Goal: Task Accomplishment & Management: Use online tool/utility

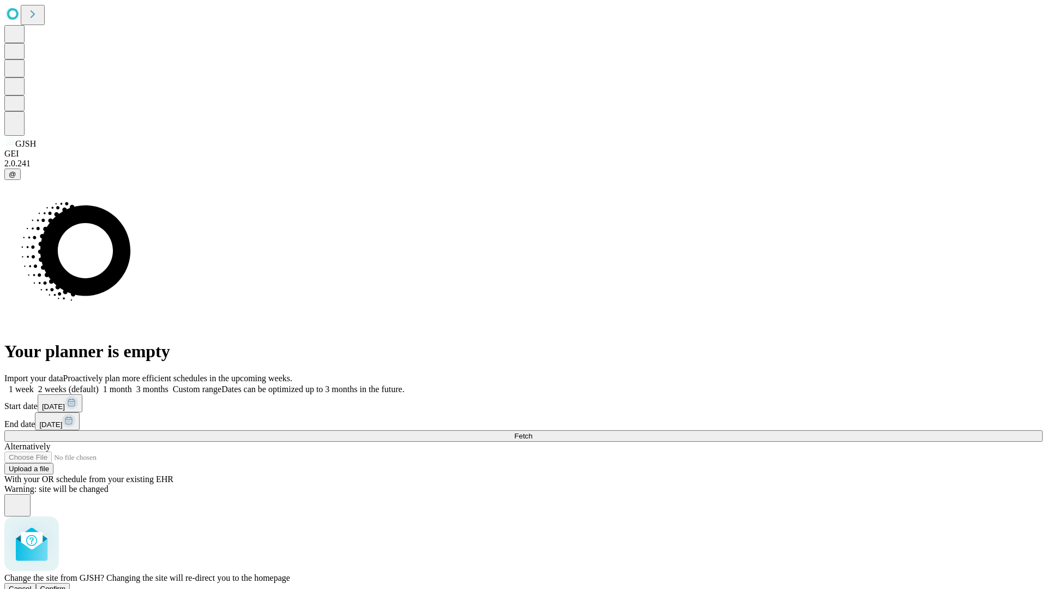
click at [66, 585] on span "Confirm" at bounding box center [53, 589] width 26 height 8
click at [99, 384] on label "2 weeks (default)" at bounding box center [66, 388] width 65 height 9
click at [532, 432] on span "Fetch" at bounding box center [523, 436] width 18 height 8
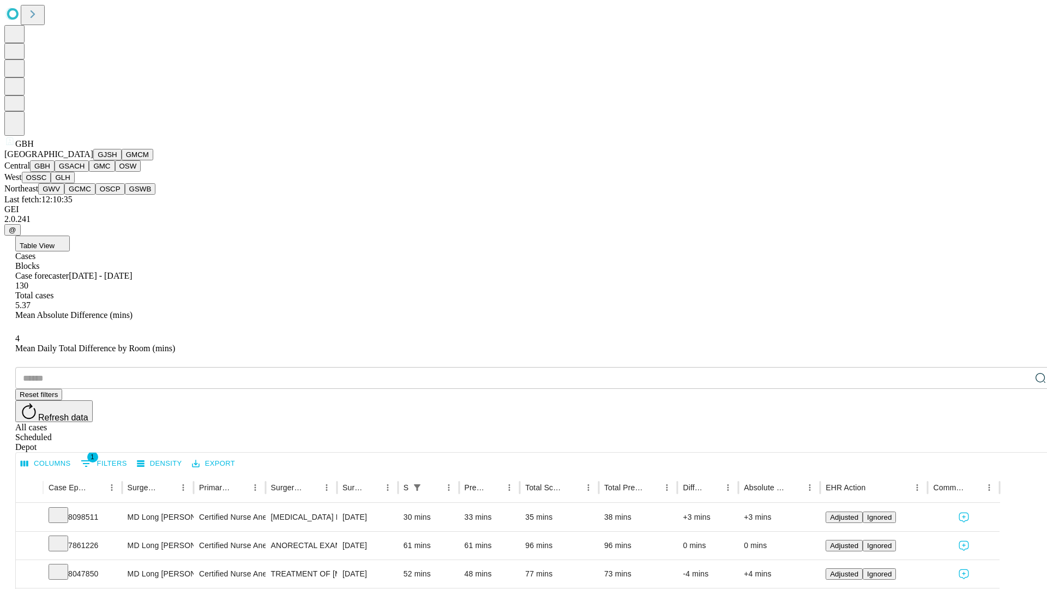
click at [85, 172] on button "GSACH" at bounding box center [72, 165] width 34 height 11
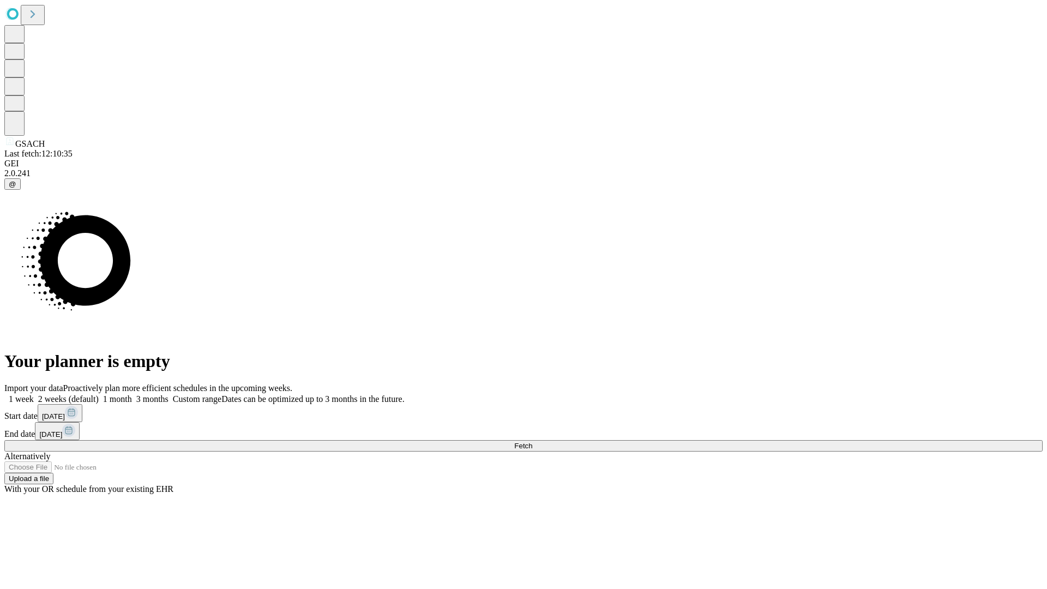
click at [99, 394] on label "2 weeks (default)" at bounding box center [66, 398] width 65 height 9
click at [532, 442] on span "Fetch" at bounding box center [523, 446] width 18 height 8
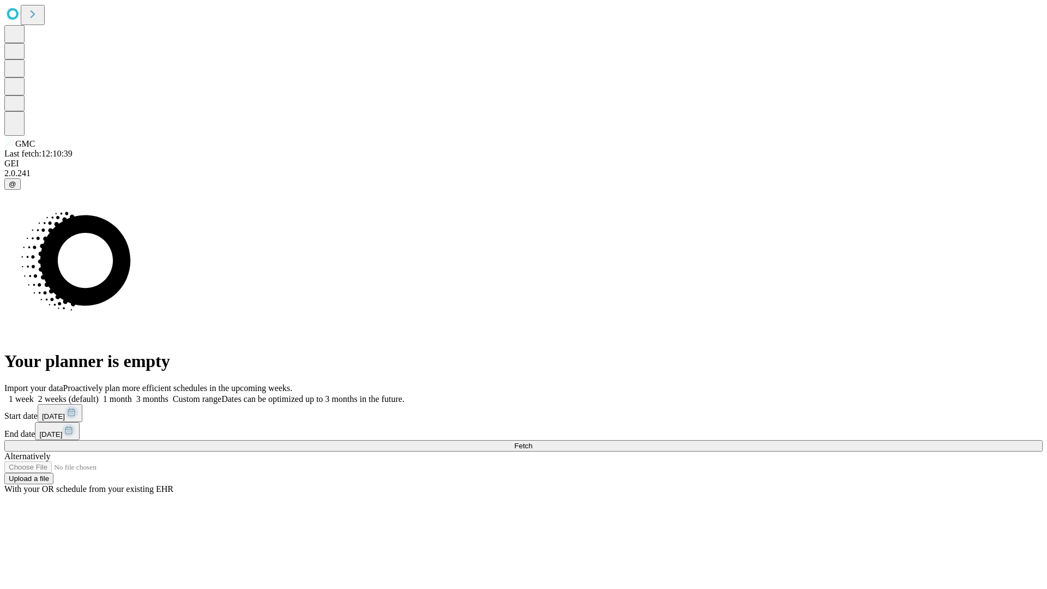
click at [99, 394] on label "2 weeks (default)" at bounding box center [66, 398] width 65 height 9
click at [532, 442] on span "Fetch" at bounding box center [523, 446] width 18 height 8
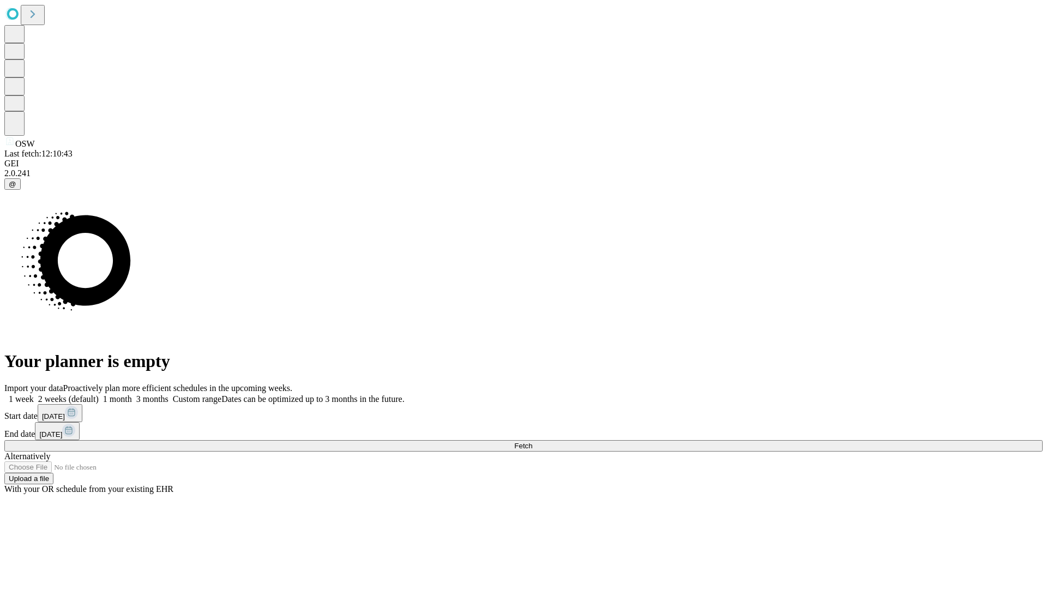
click at [99, 394] on label "2 weeks (default)" at bounding box center [66, 398] width 65 height 9
click at [532, 442] on span "Fetch" at bounding box center [523, 446] width 18 height 8
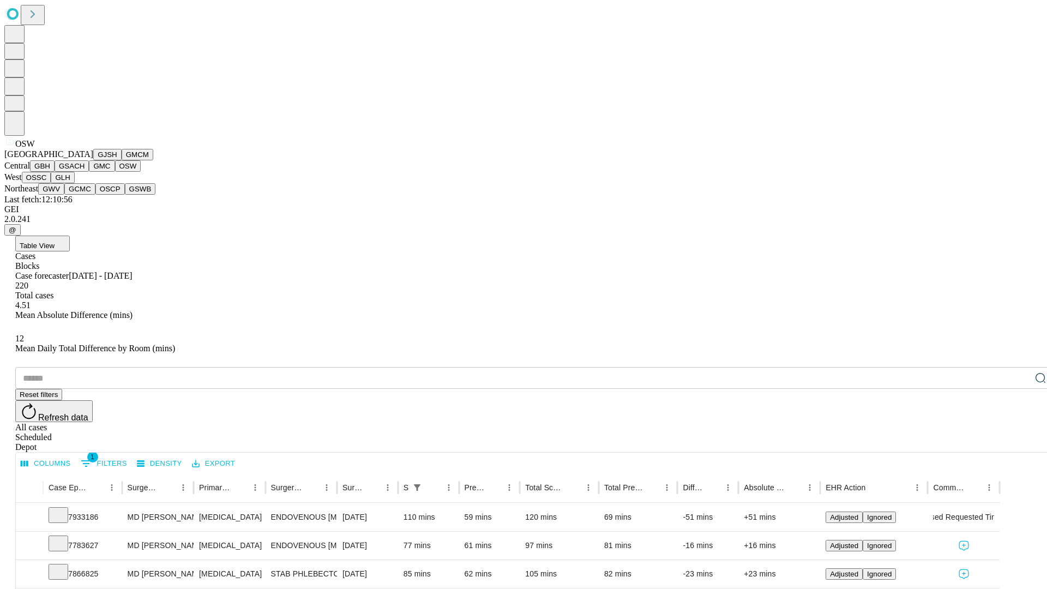
click at [51, 183] on button "OSSC" at bounding box center [36, 177] width 29 height 11
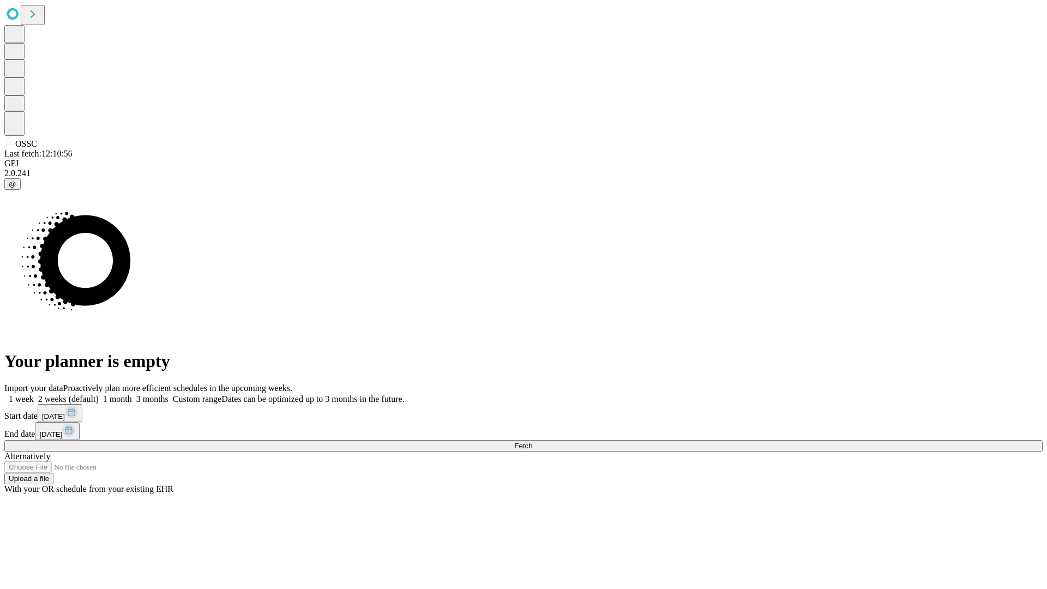
click at [99, 394] on label "2 weeks (default)" at bounding box center [66, 398] width 65 height 9
click at [532, 442] on span "Fetch" at bounding box center [523, 446] width 18 height 8
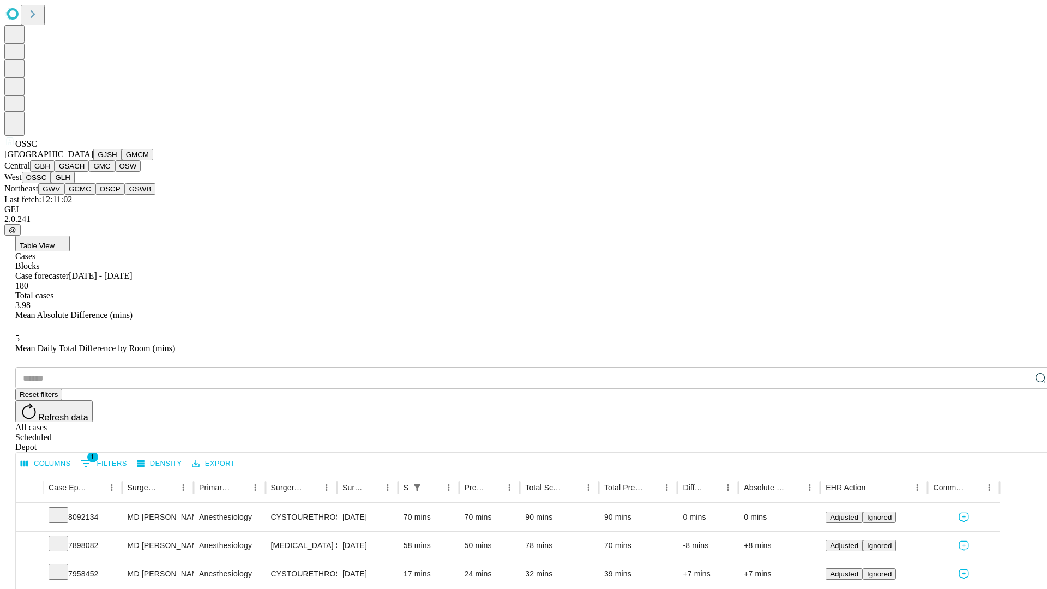
click at [74, 183] on button "GLH" at bounding box center [62, 177] width 23 height 11
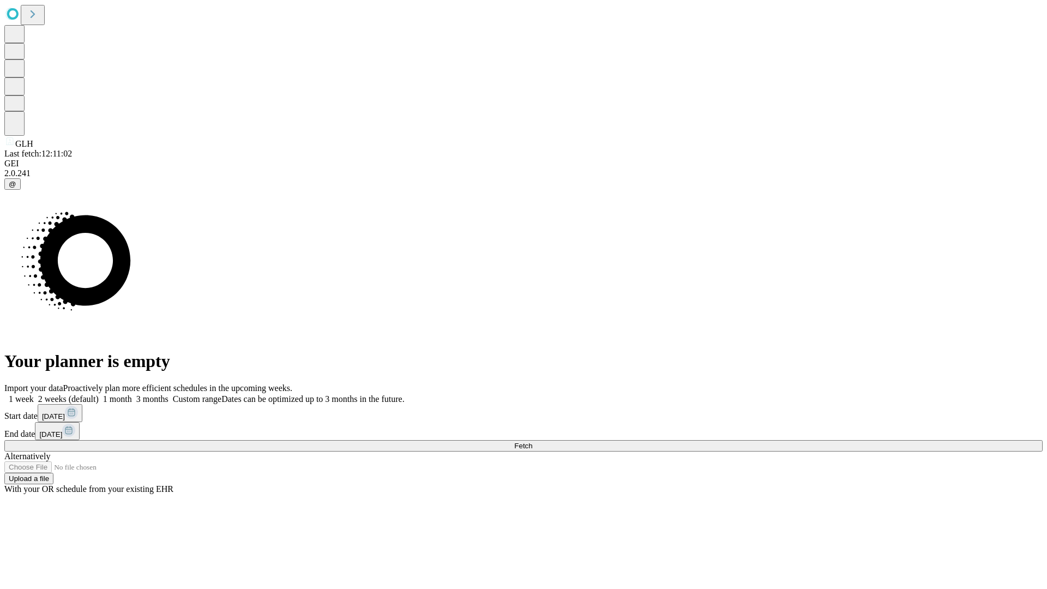
click at [99, 394] on label "2 weeks (default)" at bounding box center [66, 398] width 65 height 9
click at [532, 442] on span "Fetch" at bounding box center [523, 446] width 18 height 8
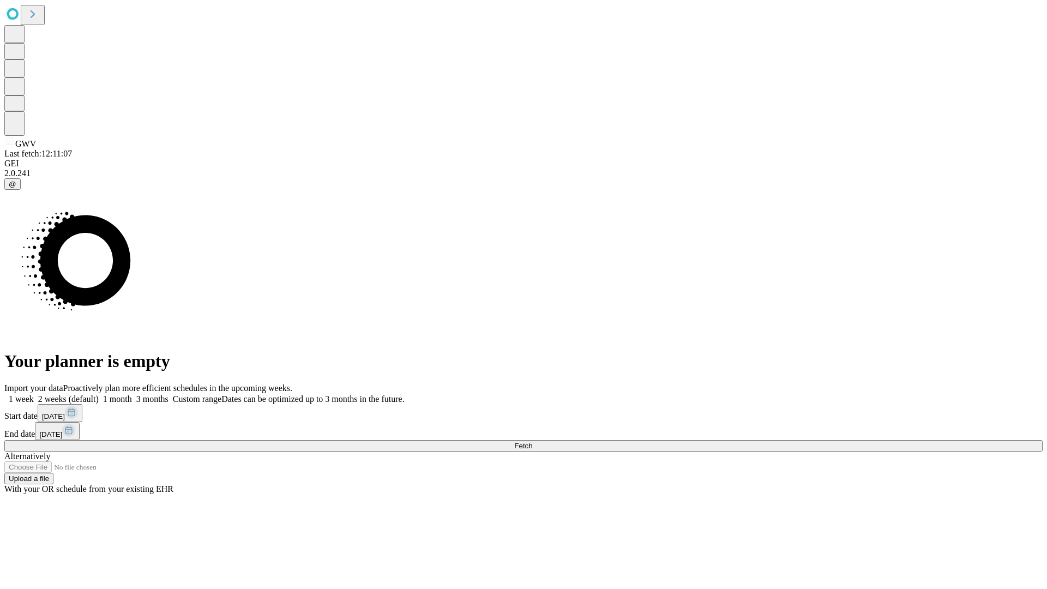
click at [99, 394] on label "2 weeks (default)" at bounding box center [66, 398] width 65 height 9
click at [532, 442] on span "Fetch" at bounding box center [523, 446] width 18 height 8
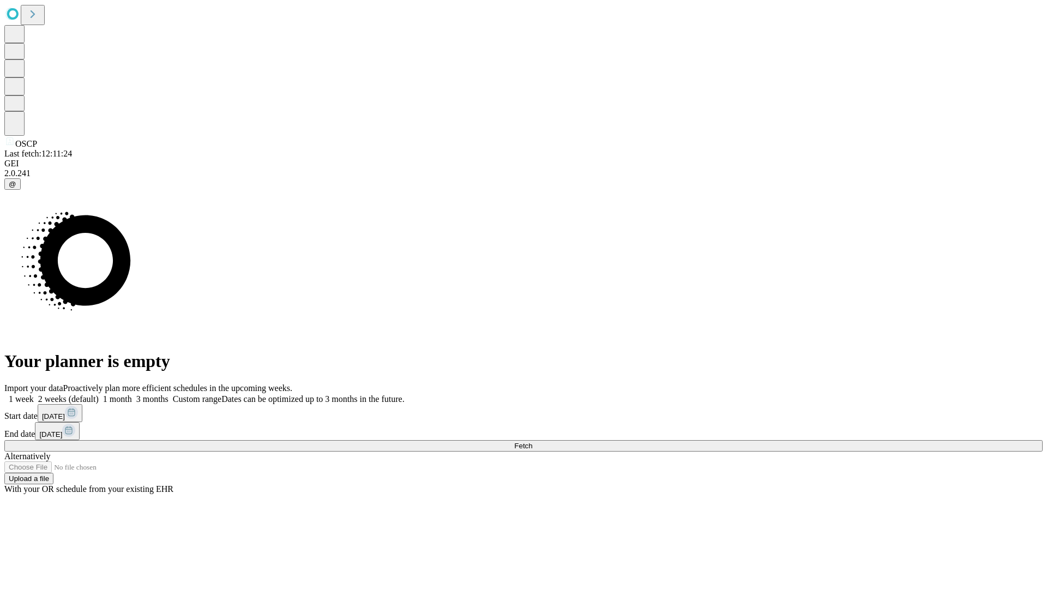
click at [99, 394] on label "2 weeks (default)" at bounding box center [66, 398] width 65 height 9
click at [532, 442] on span "Fetch" at bounding box center [523, 446] width 18 height 8
